Goal: Information Seeking & Learning: Learn about a topic

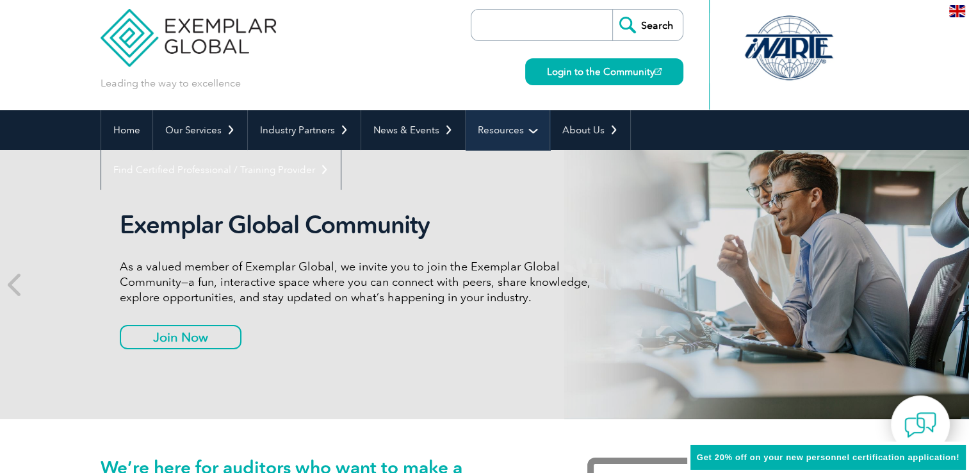
scroll to position [10, 0]
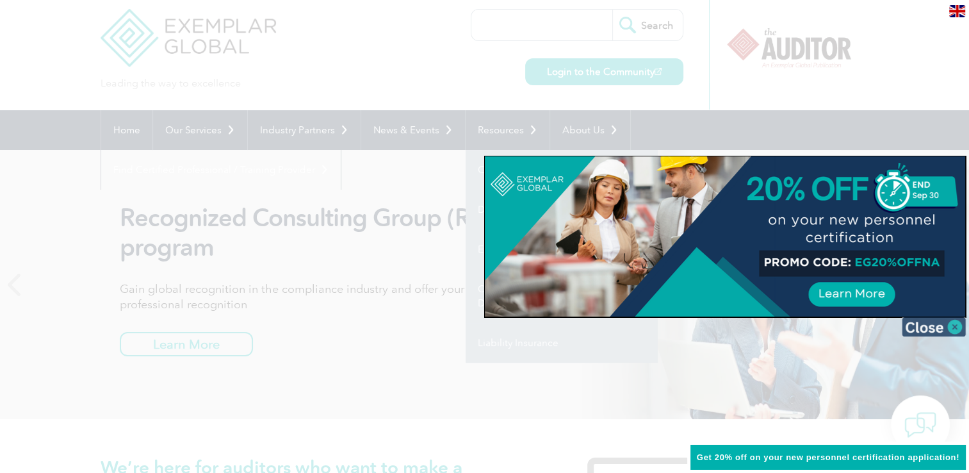
click at [957, 327] on img at bounding box center [934, 326] width 64 height 19
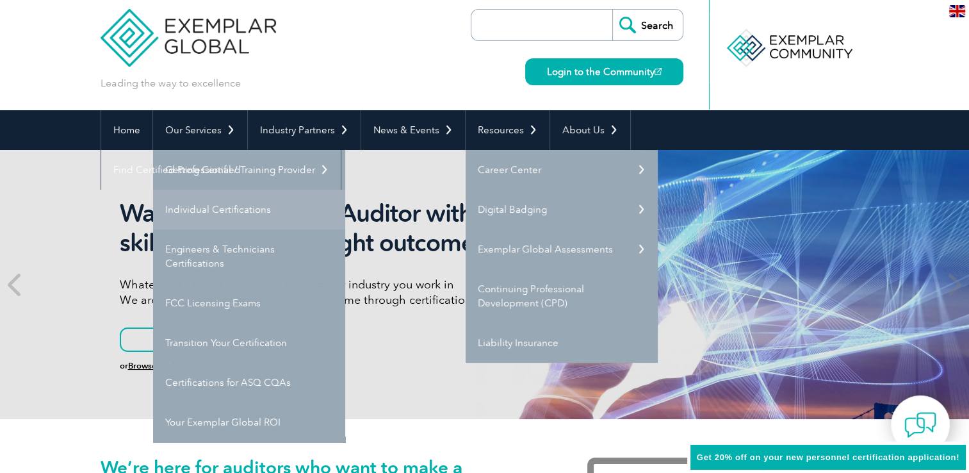
click at [232, 204] on link "Individual Certifications" at bounding box center [249, 210] width 192 height 40
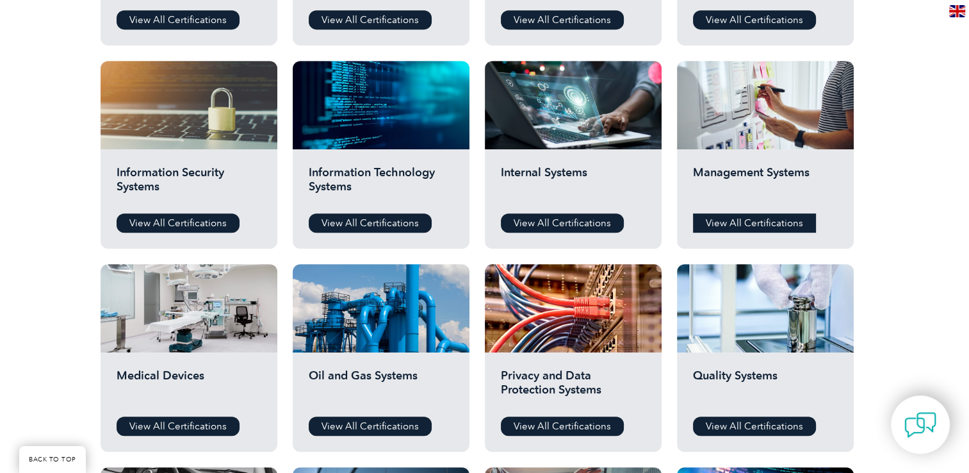
scroll to position [628, 0]
click at [740, 222] on link "View All Certifications" at bounding box center [754, 222] width 123 height 19
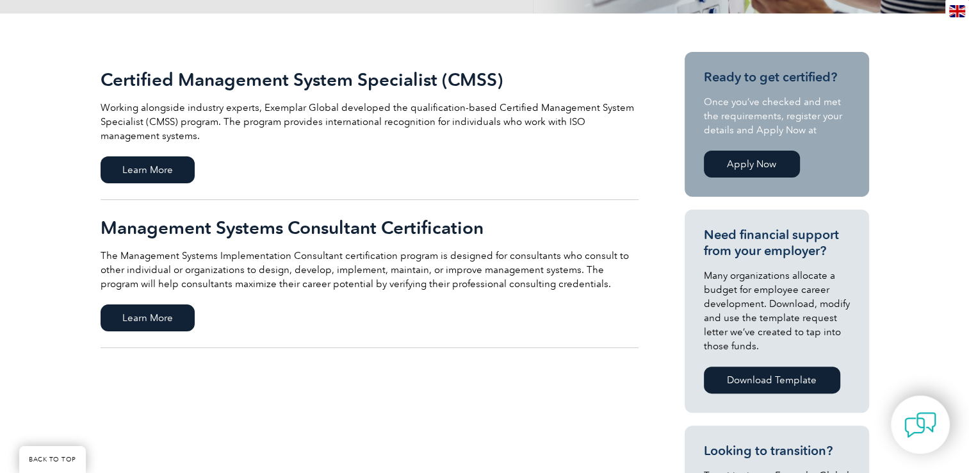
scroll to position [183, 0]
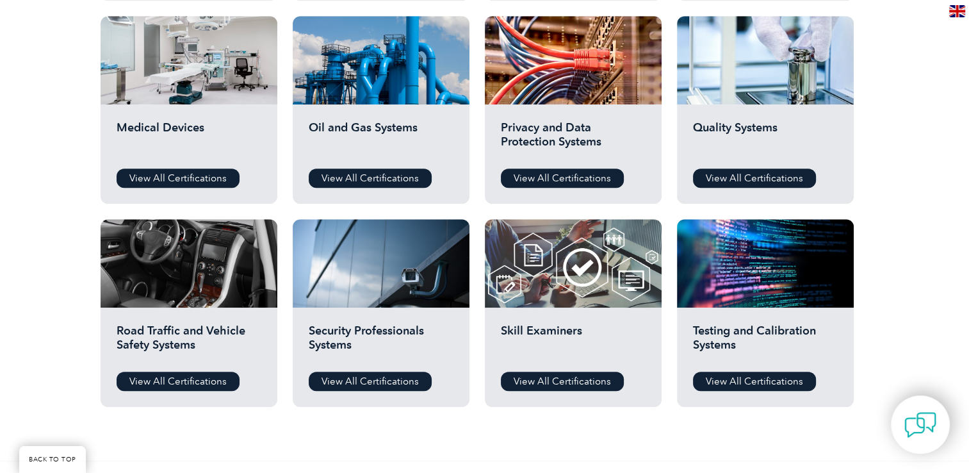
scroll to position [873, 0]
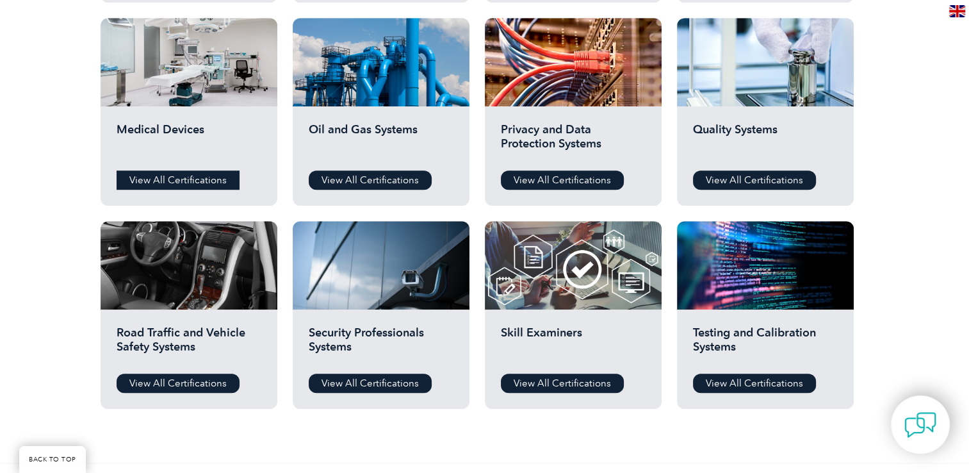
click at [195, 177] on link "View All Certifications" at bounding box center [178, 179] width 123 height 19
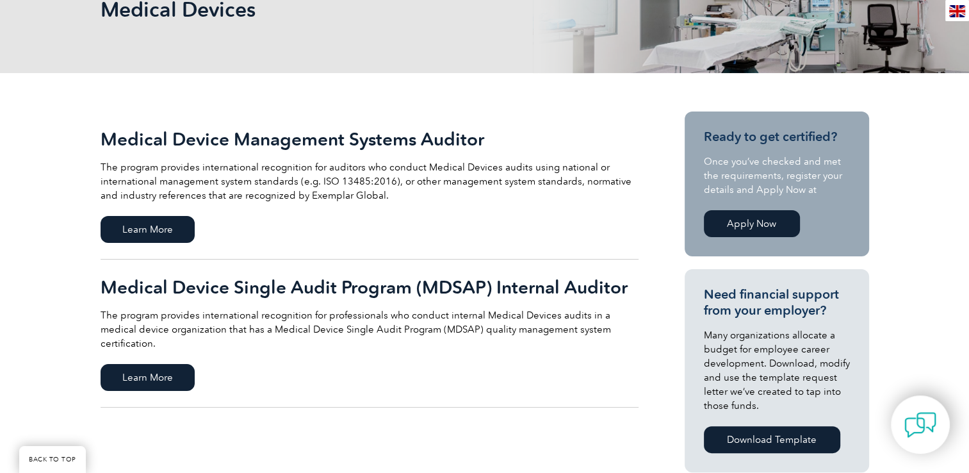
scroll to position [214, 0]
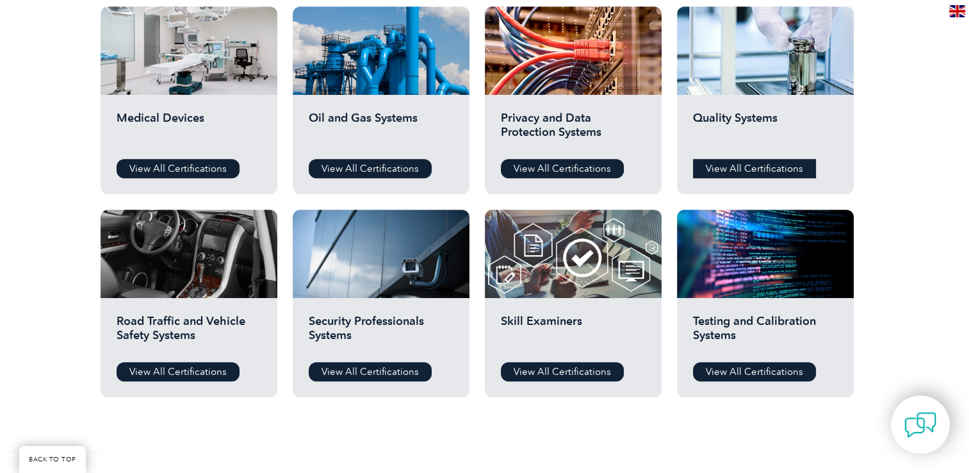
click at [758, 168] on link "View All Certifications" at bounding box center [754, 168] width 123 height 19
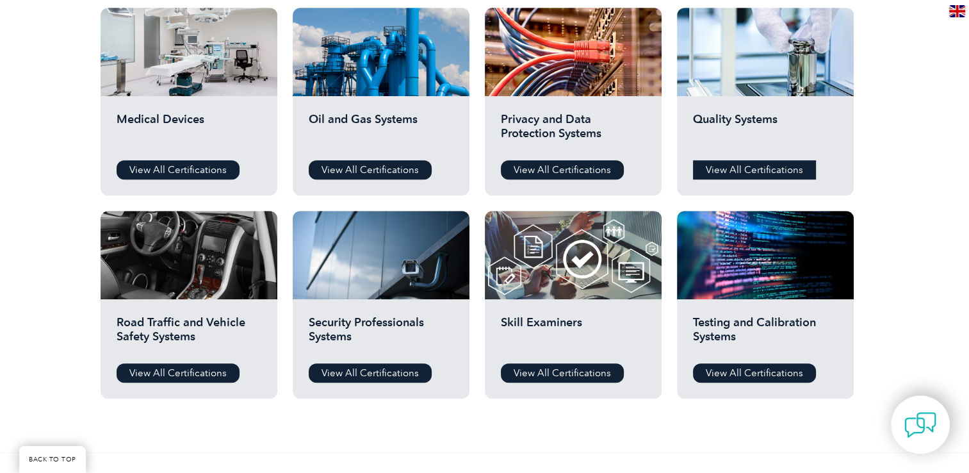
scroll to position [883, 0]
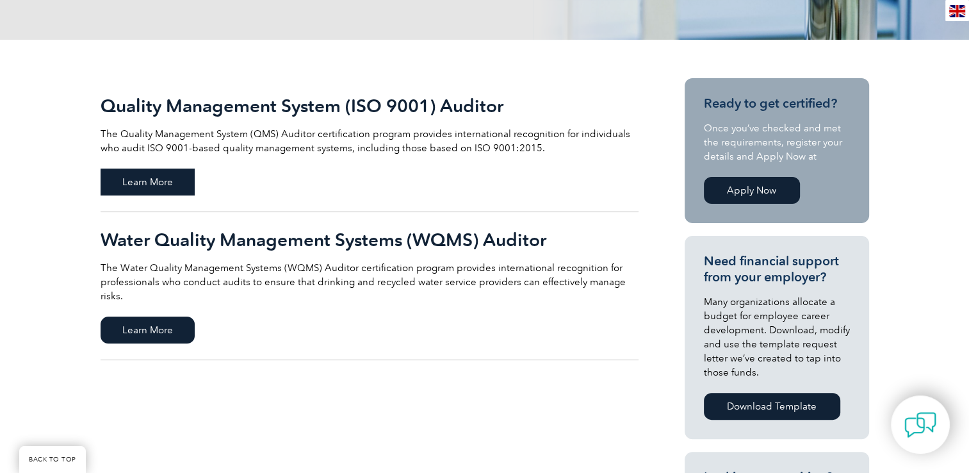
scroll to position [248, 0]
click at [177, 178] on span "Learn More" at bounding box center [148, 181] width 94 height 27
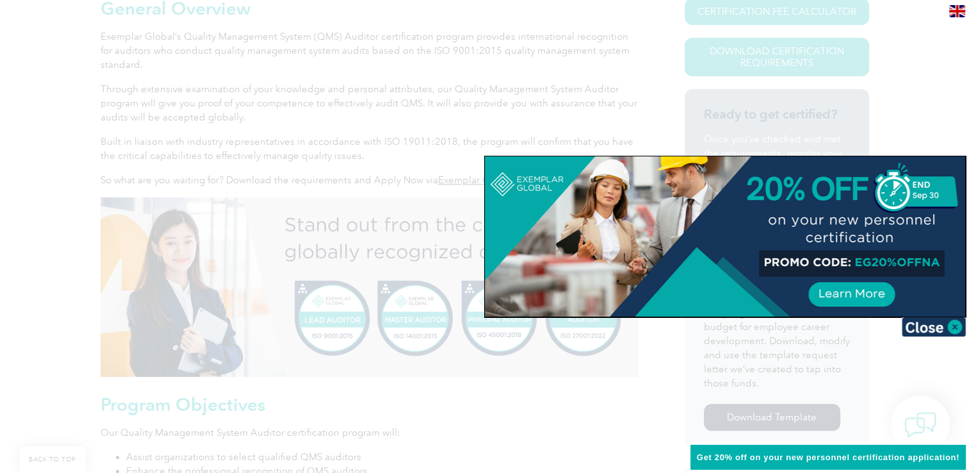
click at [950, 327] on img at bounding box center [934, 326] width 64 height 19
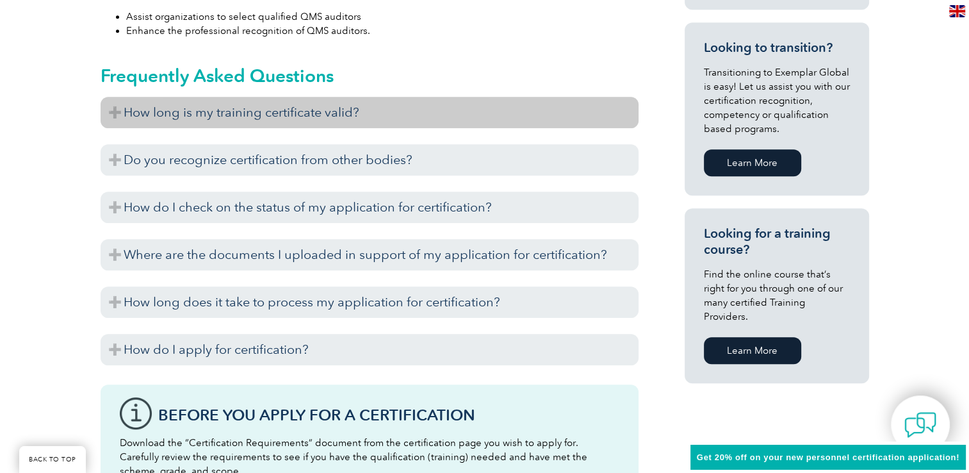
click at [370, 112] on h3 "How long is my training certificate valid?" at bounding box center [370, 112] width 538 height 31
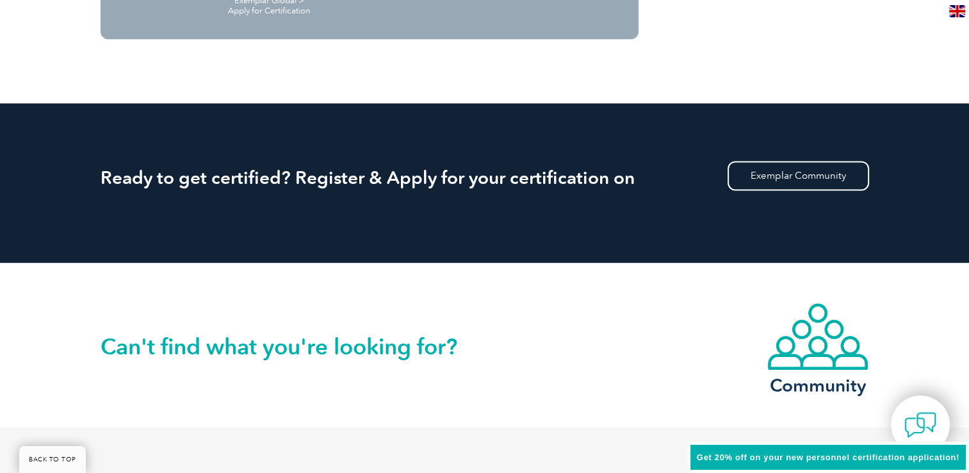
scroll to position [1719, 0]
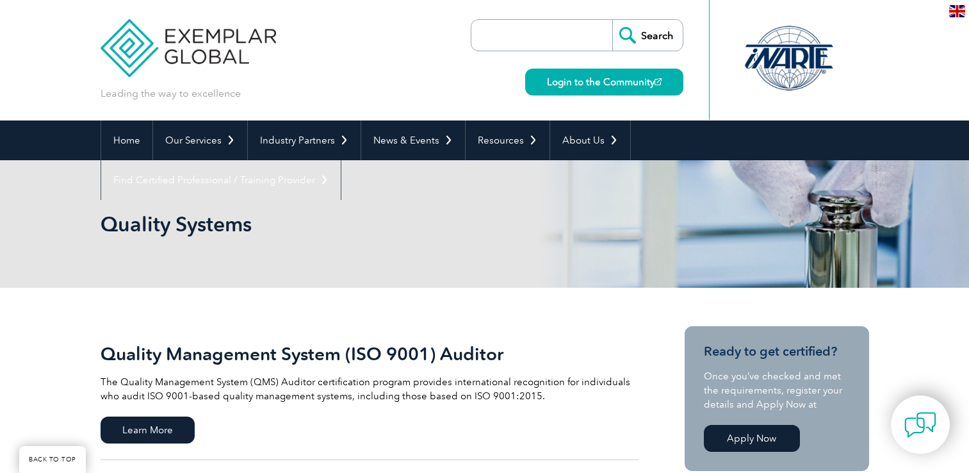
scroll to position [248, 0]
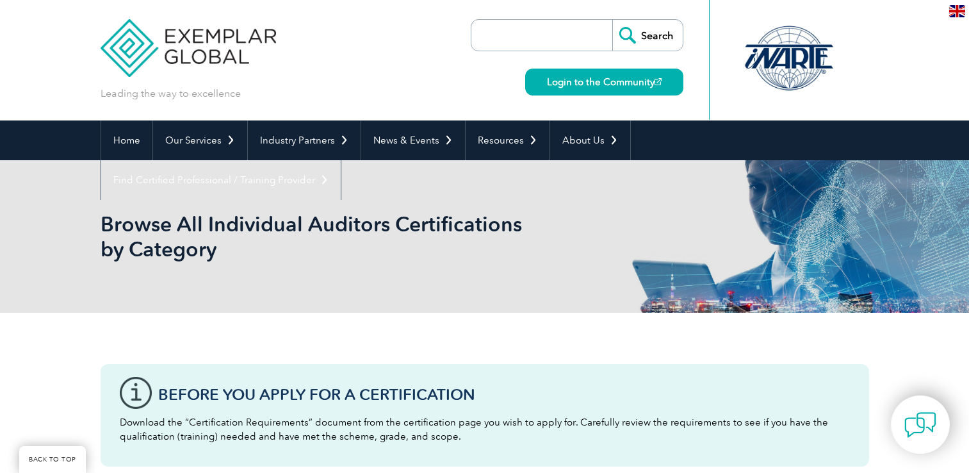
scroll to position [883, 0]
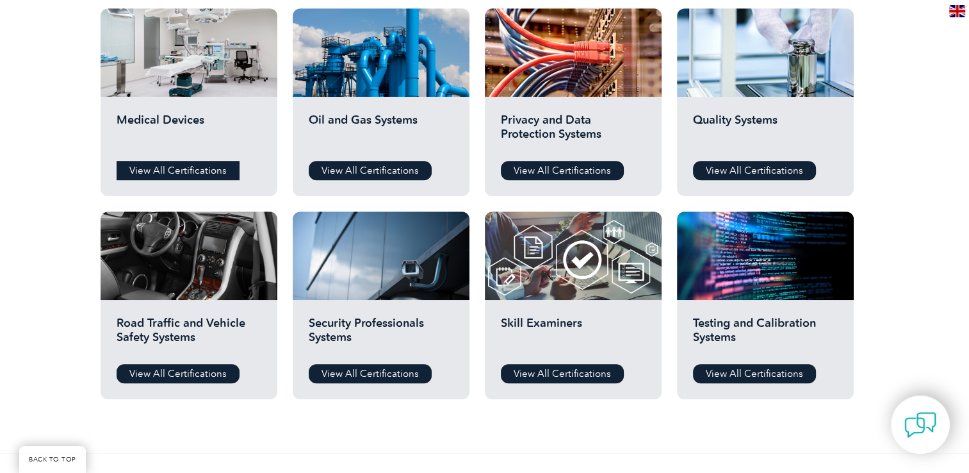
click at [184, 174] on link "View All Certifications" at bounding box center [178, 170] width 123 height 19
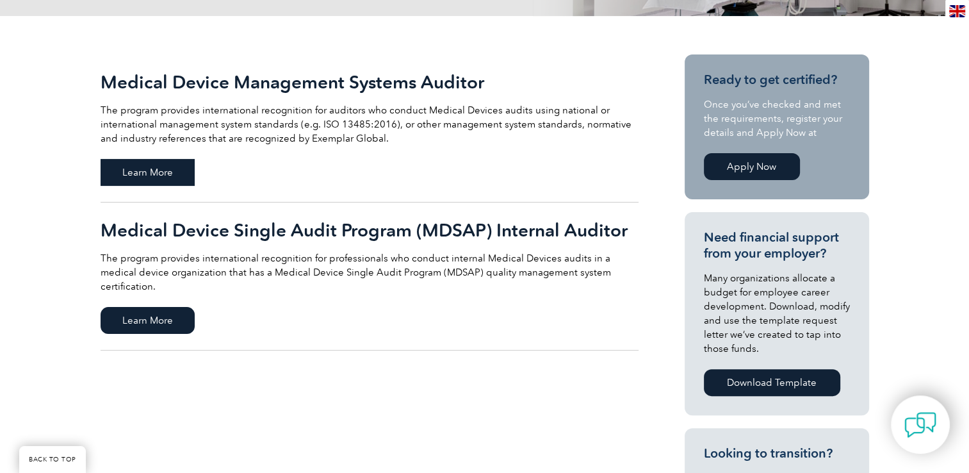
scroll to position [271, 0]
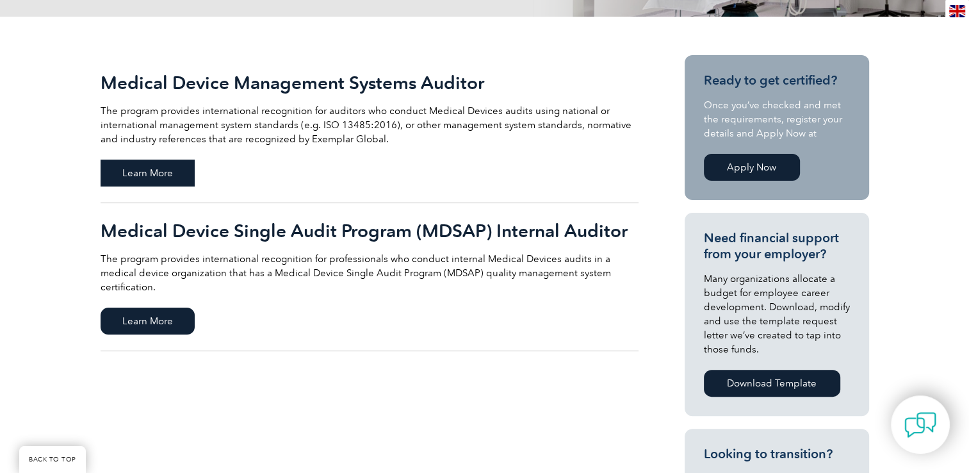
click at [158, 170] on span "Learn More" at bounding box center [148, 172] width 94 height 27
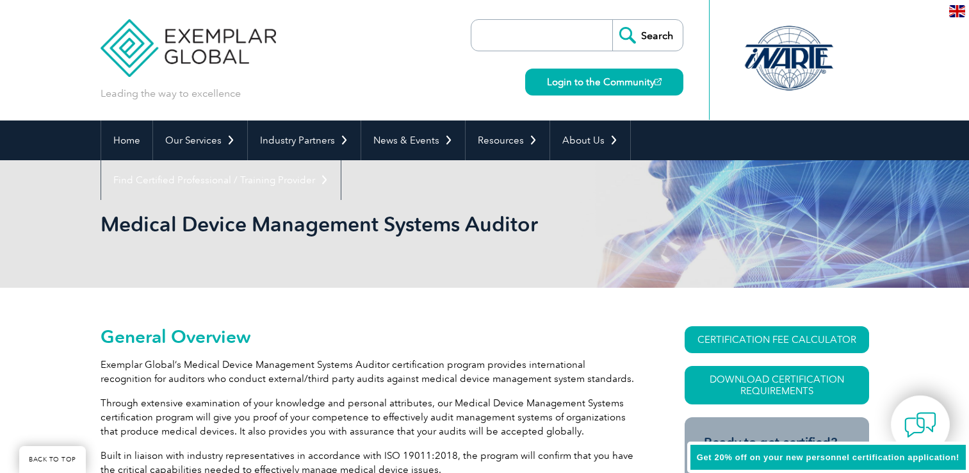
scroll to position [236, 0]
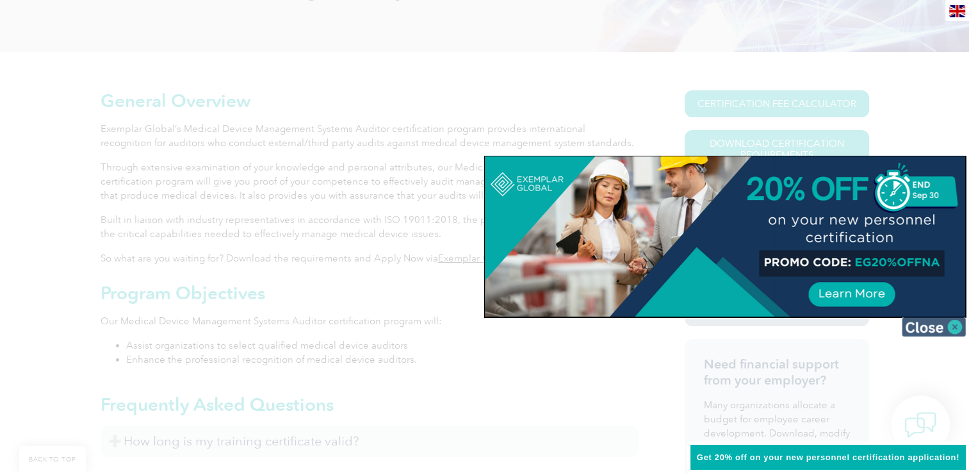
click at [955, 327] on img at bounding box center [934, 326] width 64 height 19
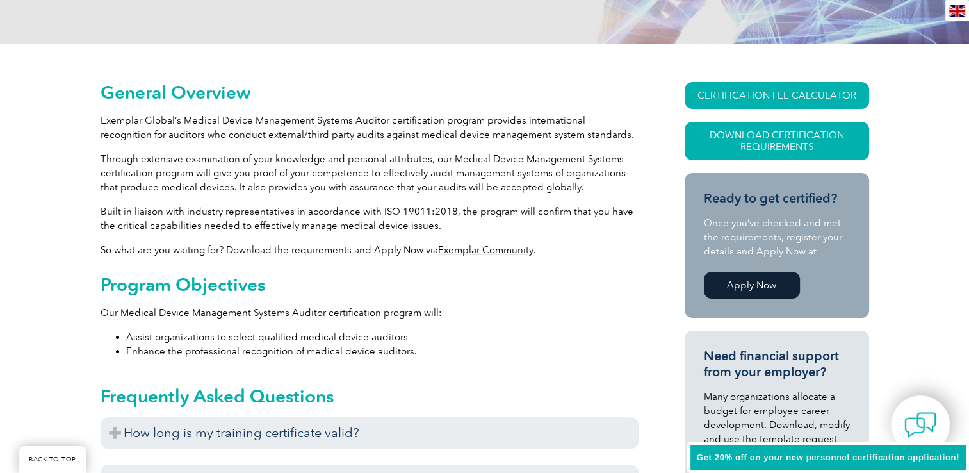
scroll to position [243, 0]
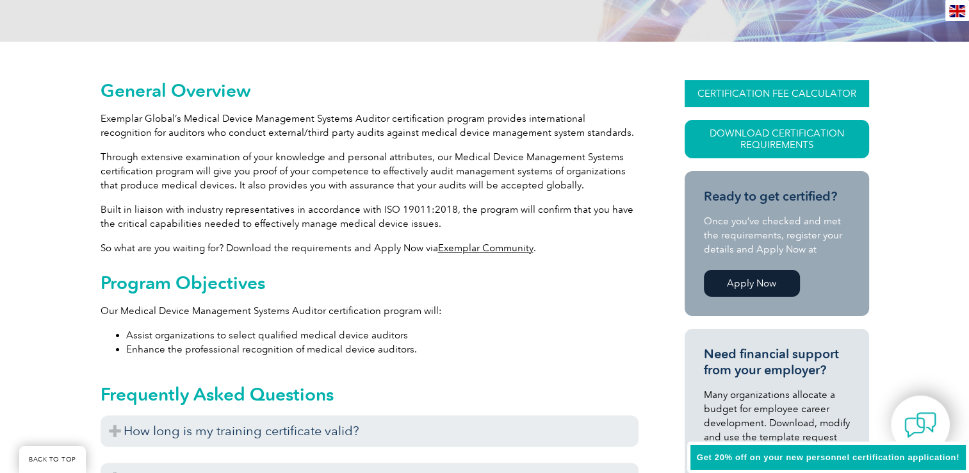
click at [751, 91] on link "CERTIFICATION FEE CALCULATOR" at bounding box center [777, 93] width 184 height 27
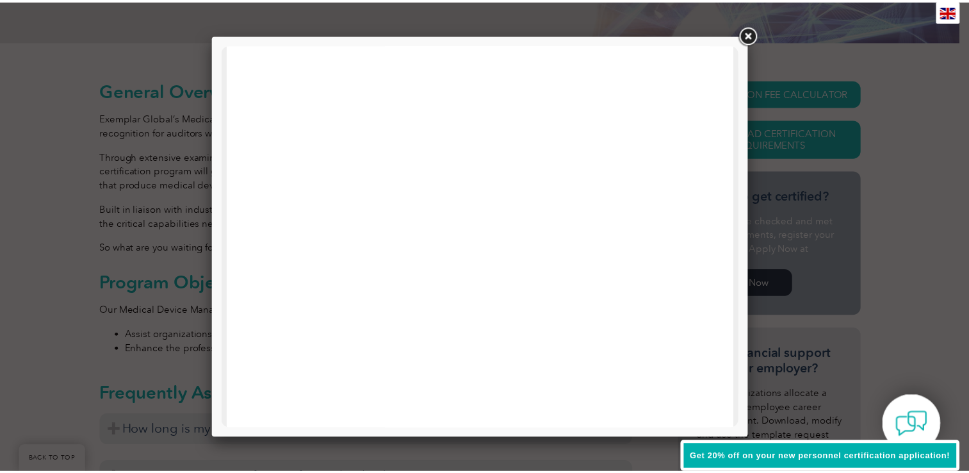
scroll to position [471, 0]
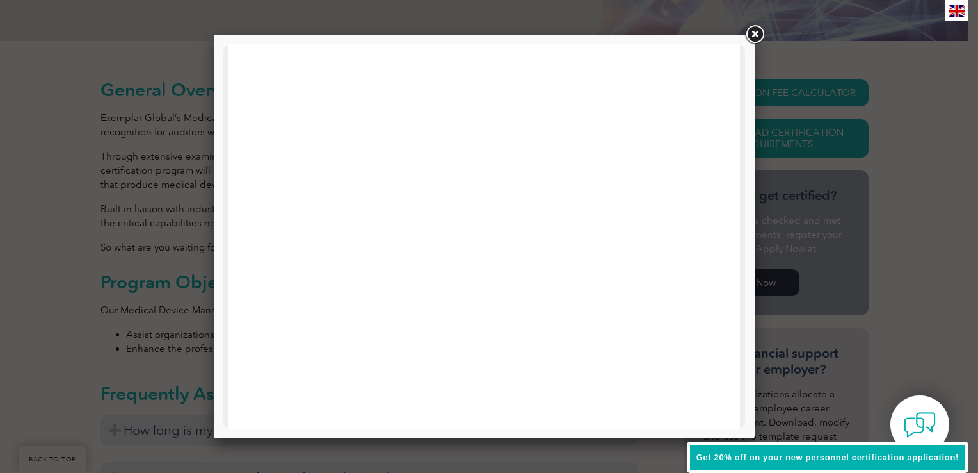
click at [752, 32] on link at bounding box center [754, 34] width 23 height 23
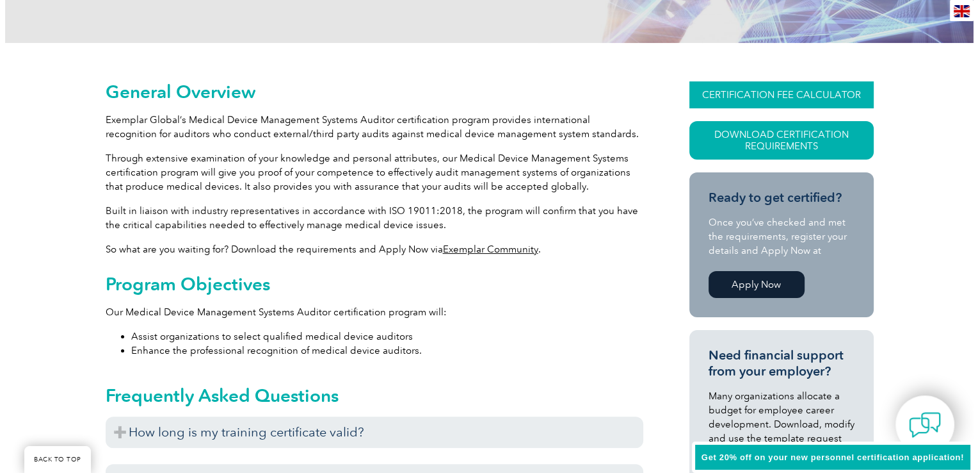
scroll to position [245, 0]
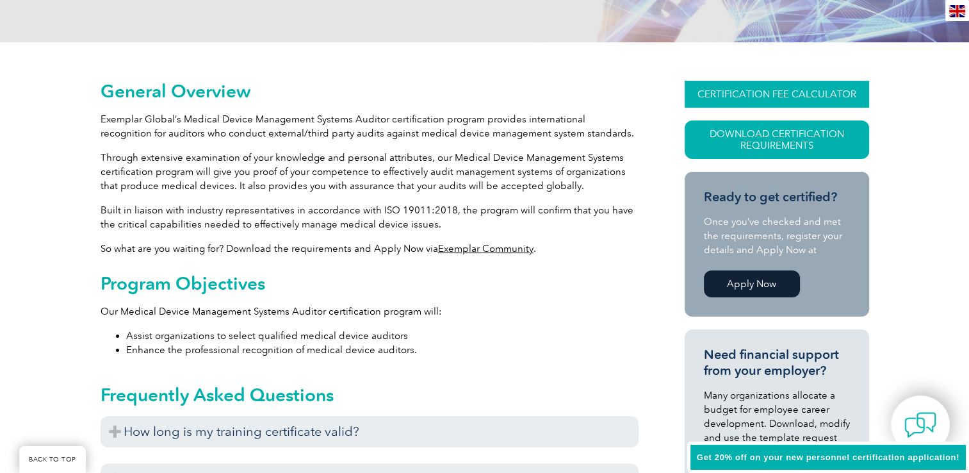
click at [761, 94] on link "CERTIFICATION FEE CALCULATOR" at bounding box center [777, 94] width 184 height 27
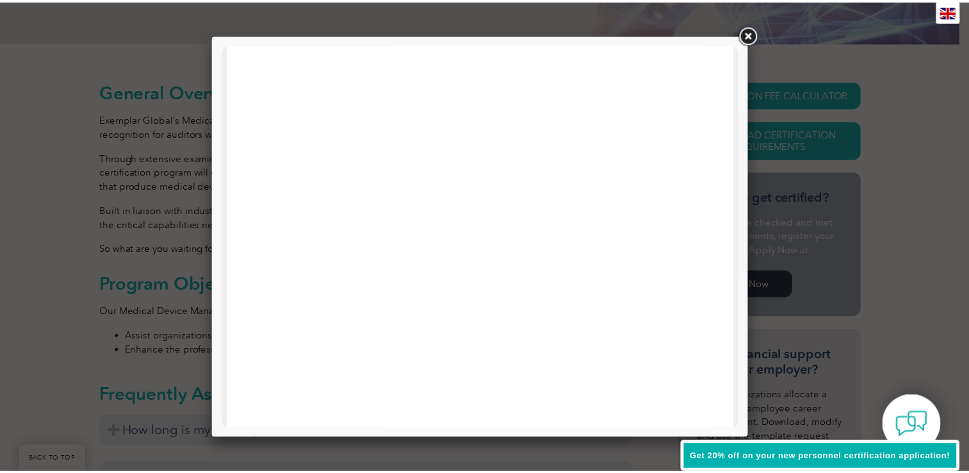
scroll to position [611, 0]
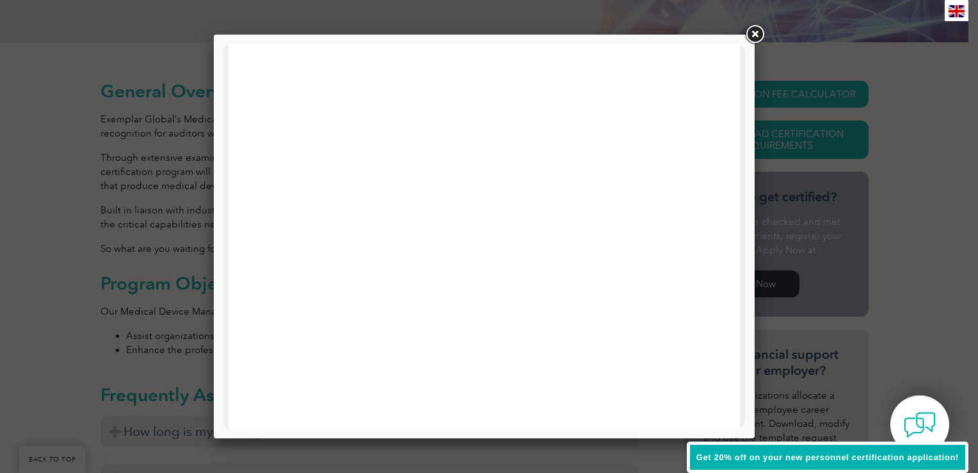
click at [753, 37] on link at bounding box center [754, 34] width 23 height 23
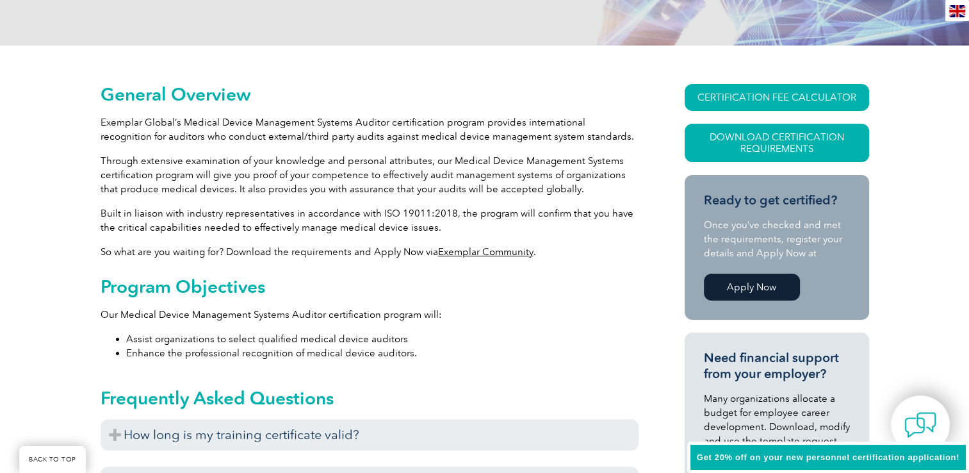
scroll to position [241, 0]
